Goal: Task Accomplishment & Management: Complete application form

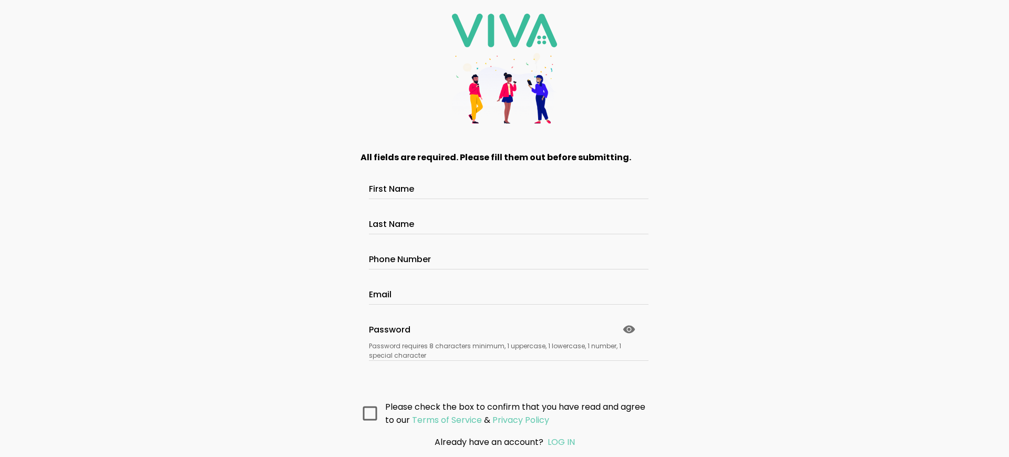
click at [504, 362] on main "All fields are required. Please fill them out before submitting. First Name Las…" at bounding box center [504, 282] width 315 height 290
click at [504, 371] on main "All fields are required. Please fill them out before submitting. First Name Las…" at bounding box center [504, 282] width 315 height 290
click at [504, 362] on main "All fields are required. Please fill them out before submitting. First Name Las…" at bounding box center [504, 282] width 315 height 290
click at [504, 371] on main "All fields are required. Please fill them out before submitting. First Name Las…" at bounding box center [504, 282] width 315 height 290
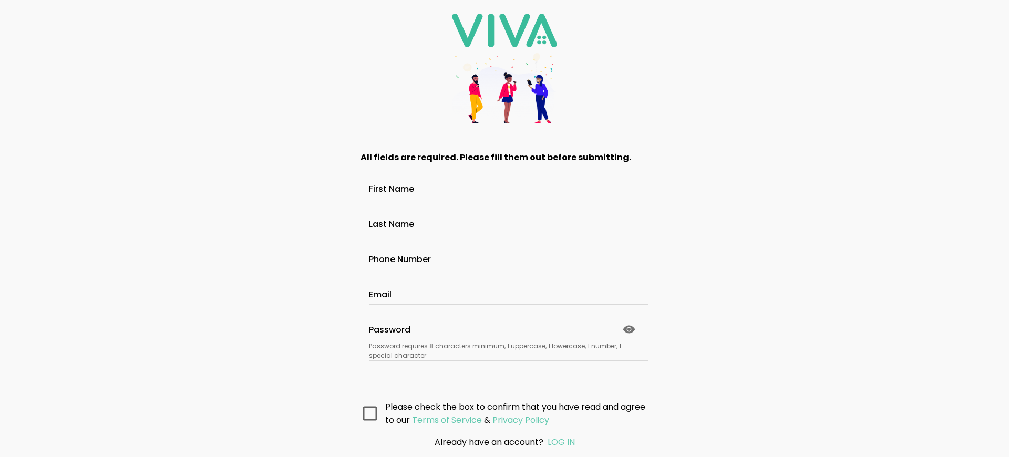
click at [504, 371] on main "All fields are required. Please fill them out before submitting. First Name Las…" at bounding box center [504, 282] width 315 height 290
click at [504, 362] on main "All fields are required. Please fill them out before submitting. First Name Las…" at bounding box center [504, 282] width 315 height 290
click at [504, 371] on main "All fields are required. Please fill them out before submitting. First Name Las…" at bounding box center [504, 282] width 315 height 290
click at [504, 362] on main "All fields are required. Please fill them out before submitting. First Name Las…" at bounding box center [504, 282] width 315 height 290
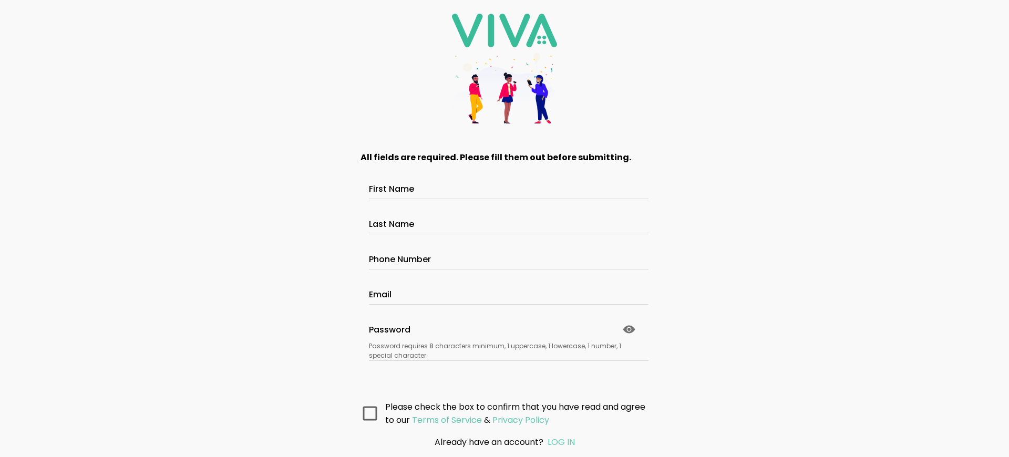
click at [504, 371] on main "All fields are required. Please fill them out before submitting. First Name Las…" at bounding box center [504, 282] width 315 height 290
click at [504, 362] on main "All fields are required. Please fill them out before submitting. First Name Las…" at bounding box center [504, 282] width 315 height 290
click at [504, 371] on main "All fields are required. Please fill them out before submitting. First Name Las…" at bounding box center [504, 282] width 315 height 290
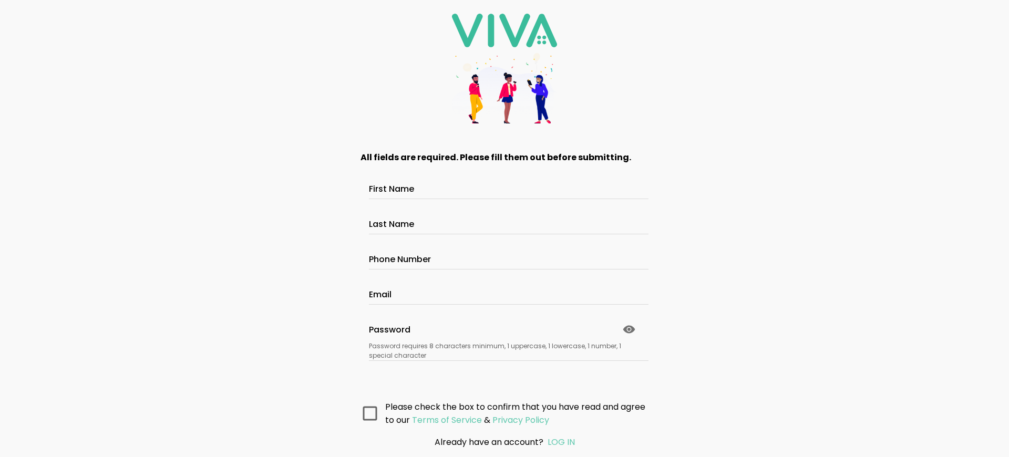
click at [504, 362] on main "All fields are required. Please fill them out before submitting. First Name Las…" at bounding box center [504, 282] width 315 height 290
click at [504, 371] on main "All fields are required. Please fill them out before submitting. First Name Las…" at bounding box center [504, 282] width 315 height 290
click at [504, 362] on main "All fields are required. Please fill them out before submitting. First Name Las…" at bounding box center [504, 282] width 315 height 290
click at [504, 371] on main "All fields are required. Please fill them out before submitting. First Name Las…" at bounding box center [504, 282] width 315 height 290
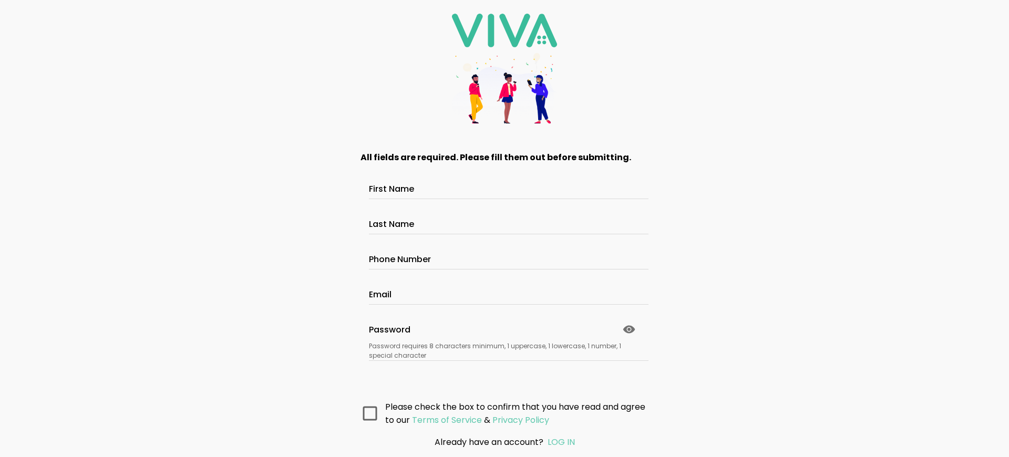
click at [504, 371] on main "All fields are required. Please fill them out before submitting. First Name Las…" at bounding box center [504, 282] width 315 height 290
click at [504, 362] on main "All fields are required. Please fill them out before submitting. First Name Las…" at bounding box center [504, 282] width 315 height 290
click at [504, 371] on main "All fields are required. Please fill them out before submitting. First Name Las…" at bounding box center [504, 282] width 315 height 290
click at [504, 362] on main "All fields are required. Please fill them out before submitting. First Name Las…" at bounding box center [504, 282] width 315 height 290
click at [504, 371] on main "All fields are required. Please fill them out before submitting. First Name Las…" at bounding box center [504, 282] width 315 height 290
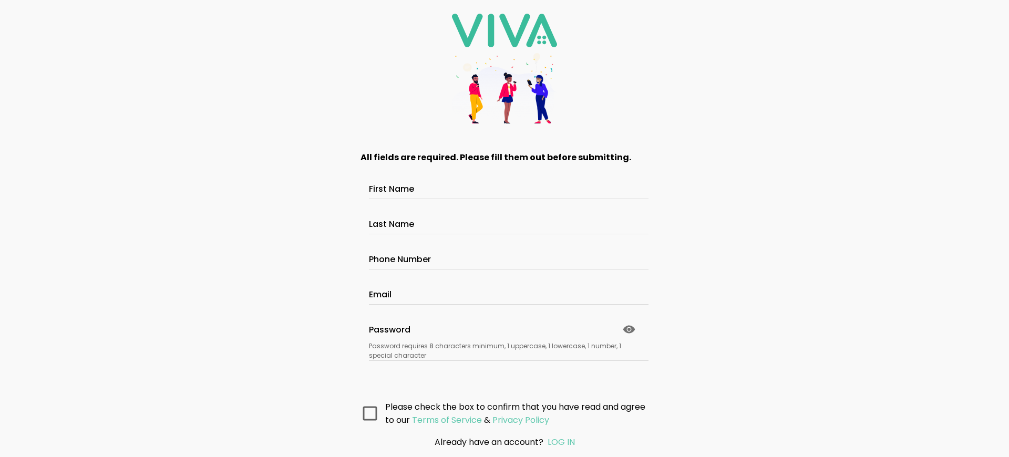
click at [504, 371] on main "All fields are required. Please fill them out before submitting. First Name Las…" at bounding box center [504, 282] width 315 height 290
